Goal: Find specific page/section: Find specific page/section

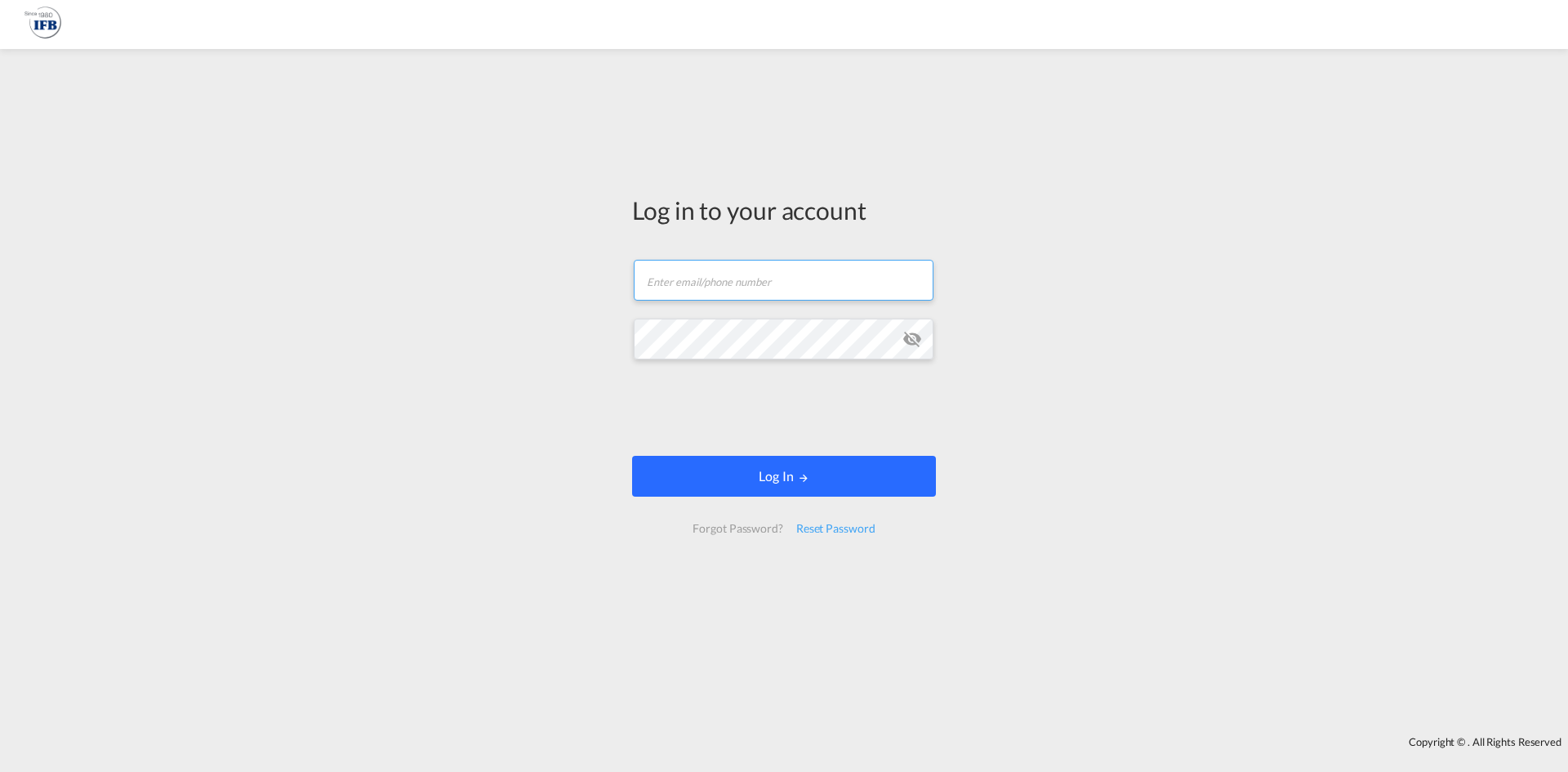
type input "[PERSON_NAME][EMAIL_ADDRESS][DOMAIN_NAME]"
click at [765, 471] on button "Log In" at bounding box center [784, 476] width 304 height 41
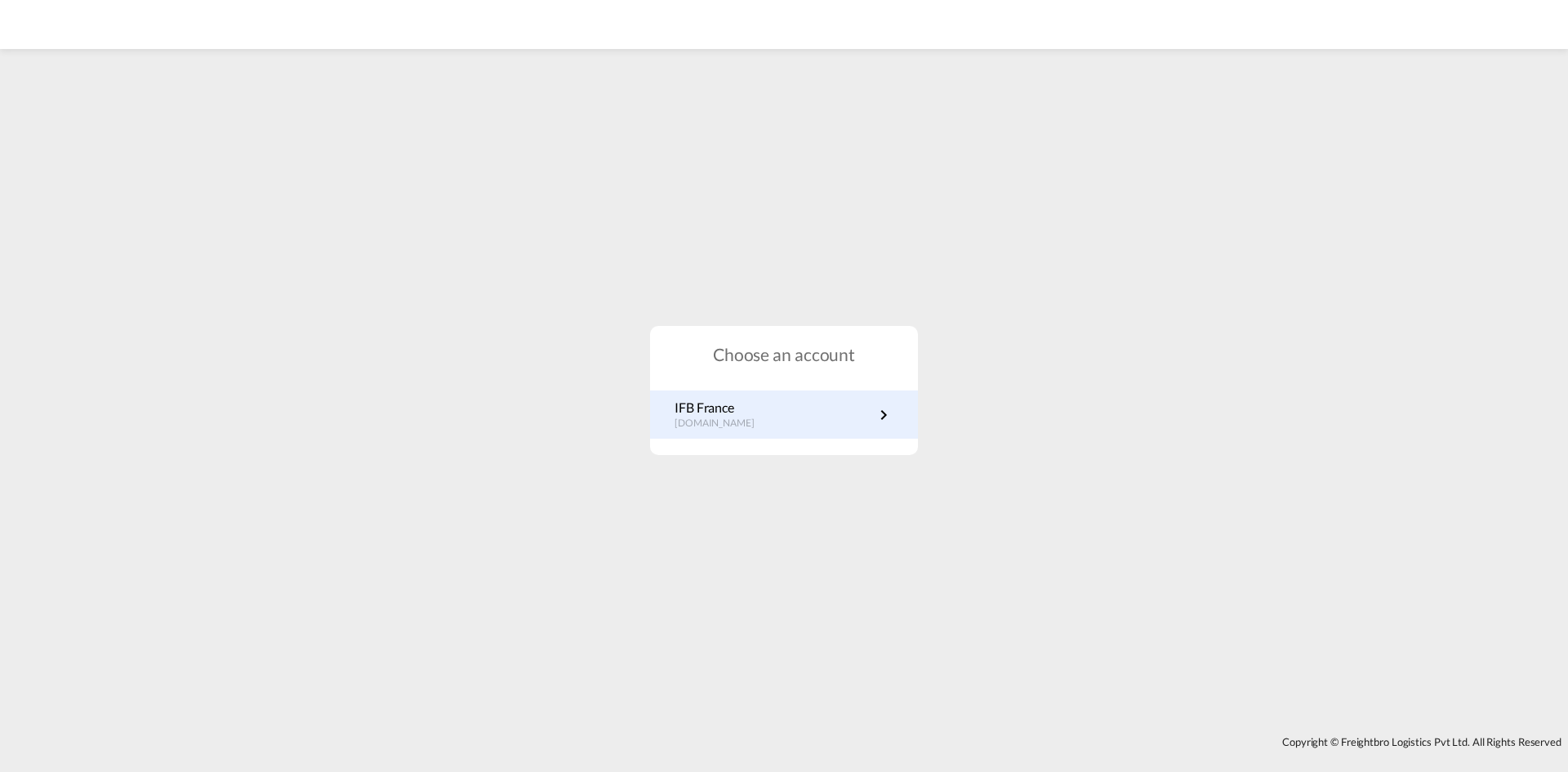
click at [757, 404] on link "IFB France [DOMAIN_NAME]" at bounding box center [784, 414] width 219 height 32
